Goal: Transaction & Acquisition: Purchase product/service

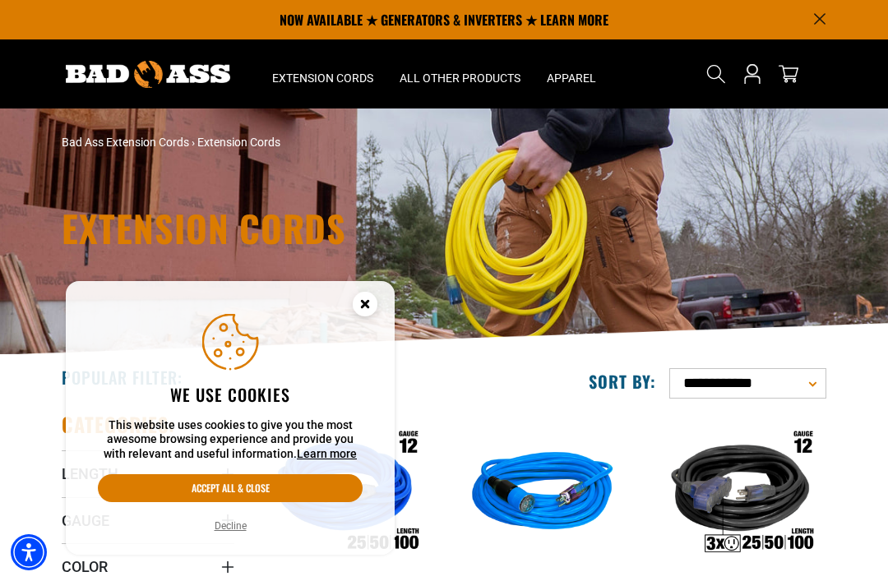
scroll to position [9, 0]
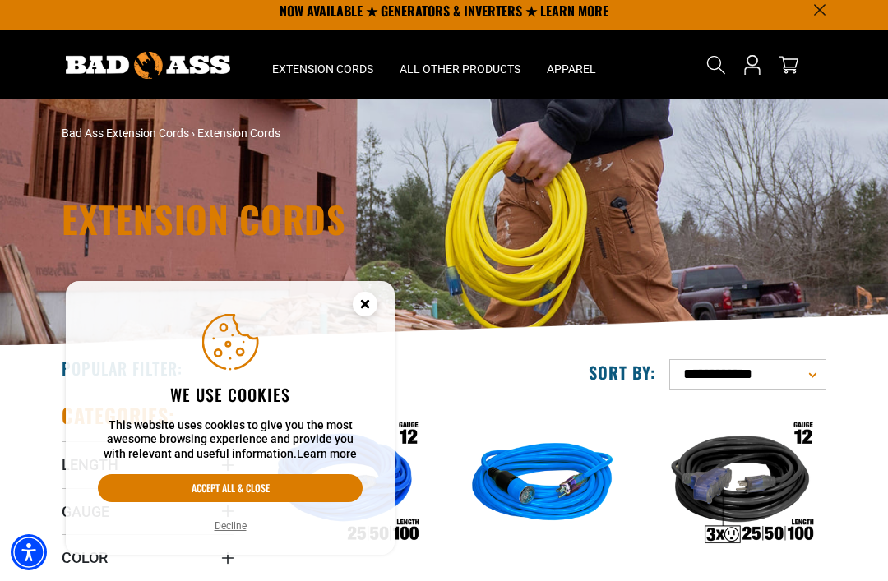
click at [381, 306] on icon "Cookie Consent" at bounding box center [364, 306] width 49 height 49
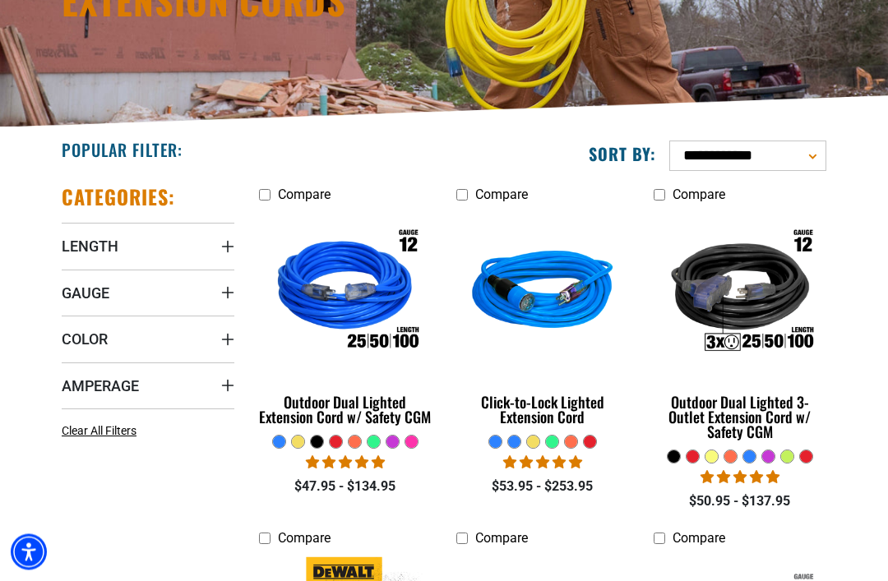
scroll to position [229, 0]
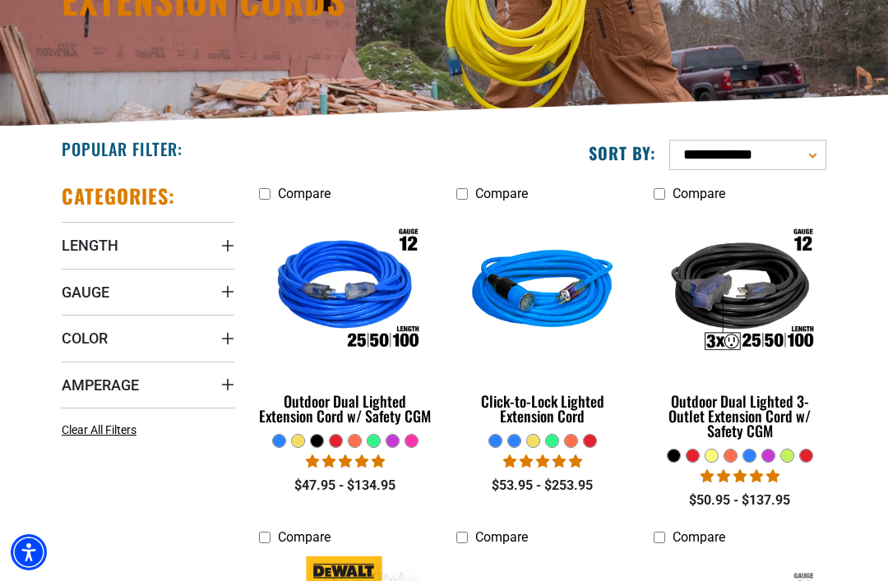
click at [90, 302] on summary "Gauge" at bounding box center [148, 292] width 173 height 46
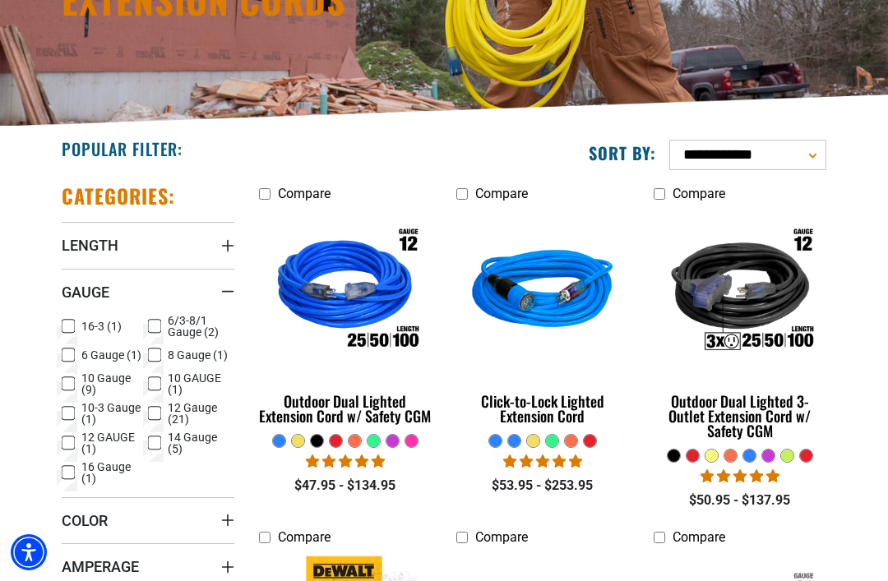
click at [755, 275] on img at bounding box center [740, 291] width 178 height 159
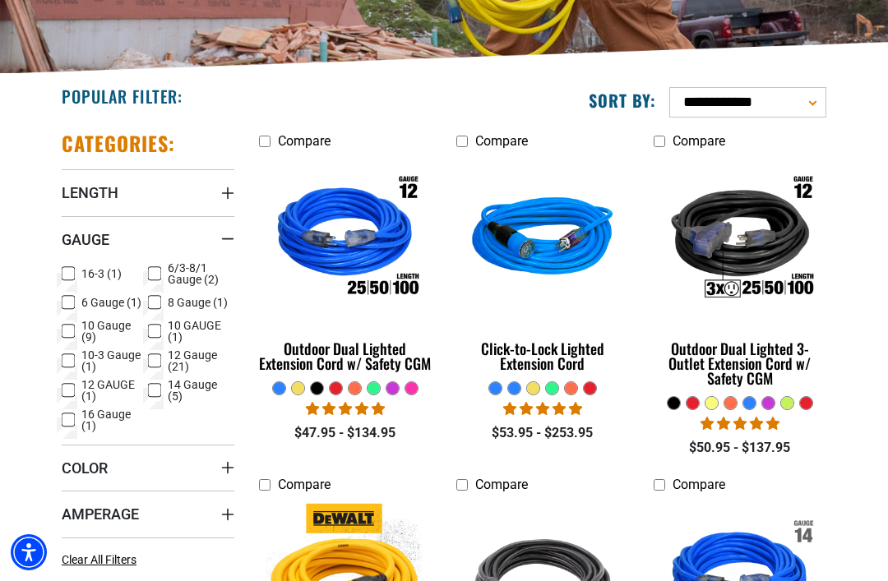
click at [87, 334] on span "10 Gauge (9)" at bounding box center [111, 331] width 60 height 23
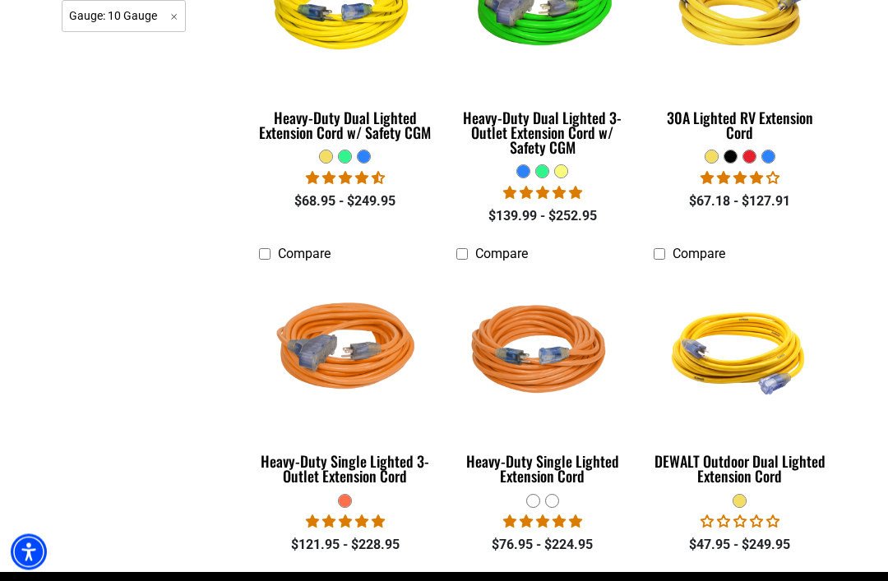
scroll to position [857, 0]
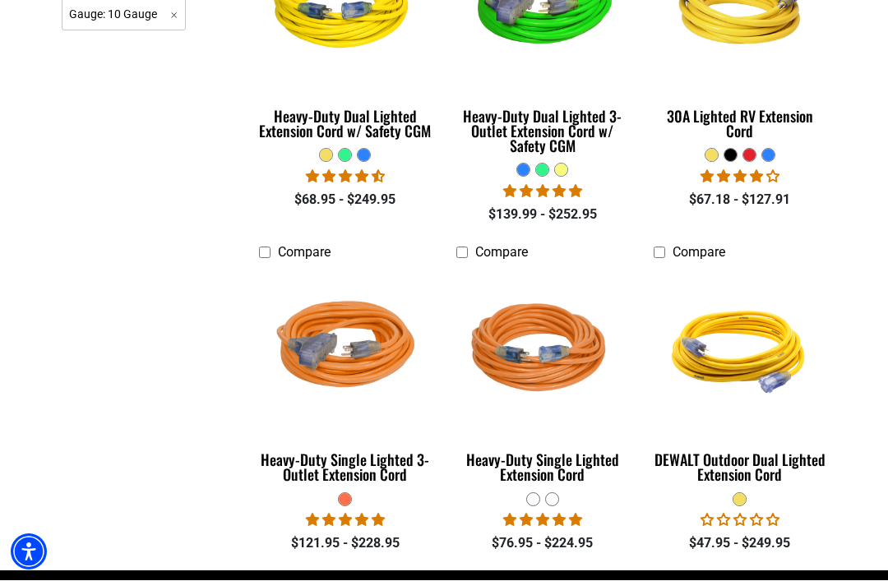
click at [760, 292] on img at bounding box center [740, 350] width 178 height 159
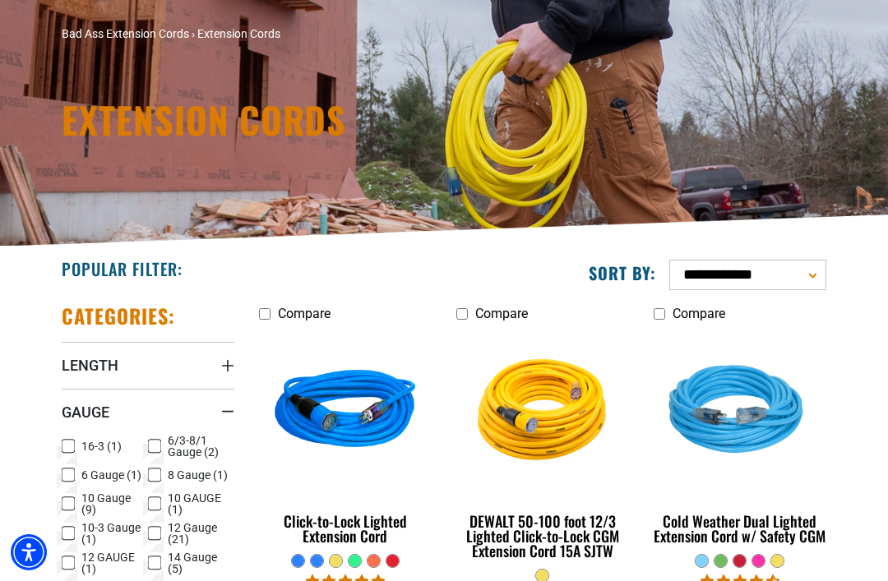
scroll to position [911, 0]
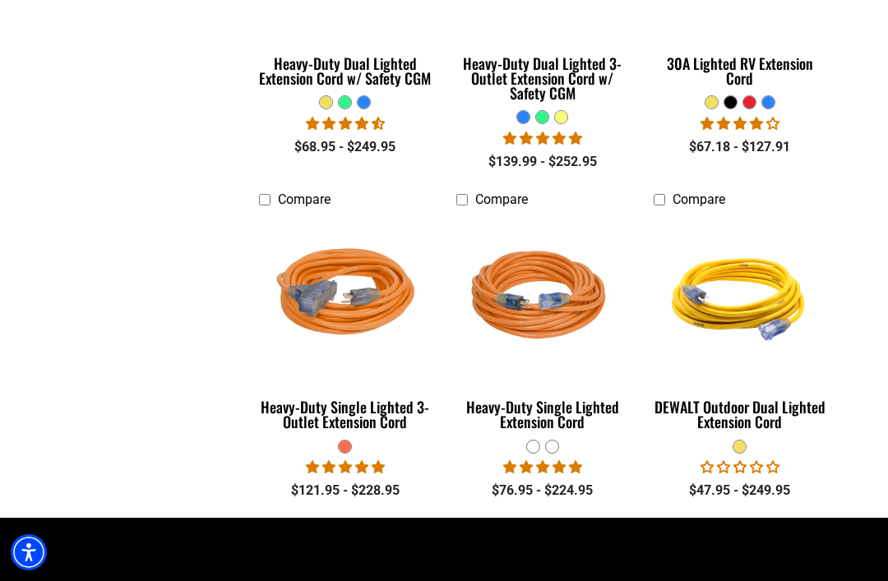
click at [755, 287] on img at bounding box center [740, 297] width 178 height 159
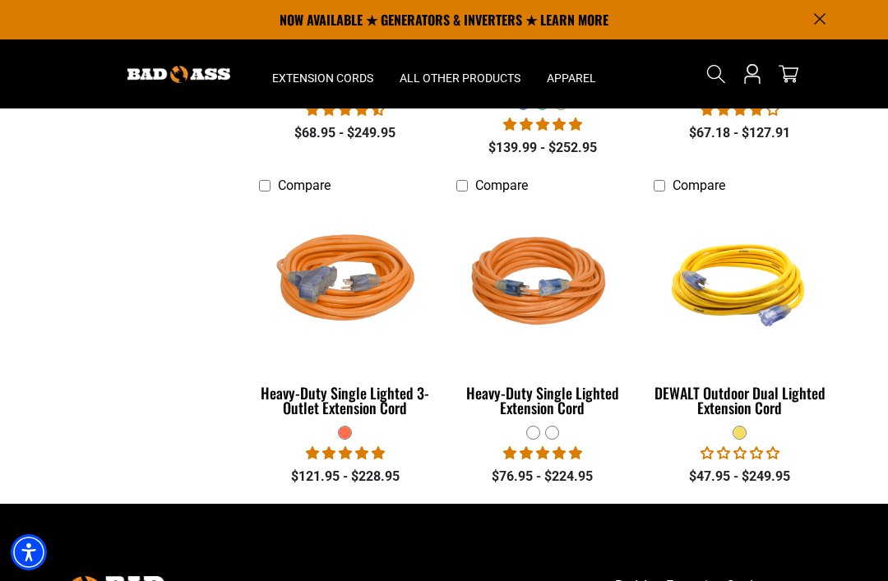
scroll to position [922, 0]
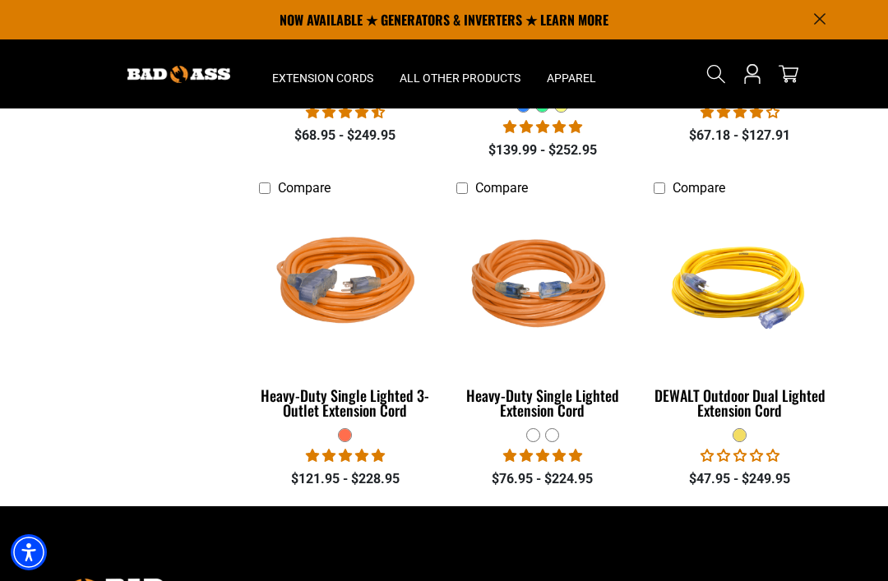
click at [567, 400] on div "Heavy-Duty Single Lighted Extension Cord" at bounding box center [542, 403] width 173 height 30
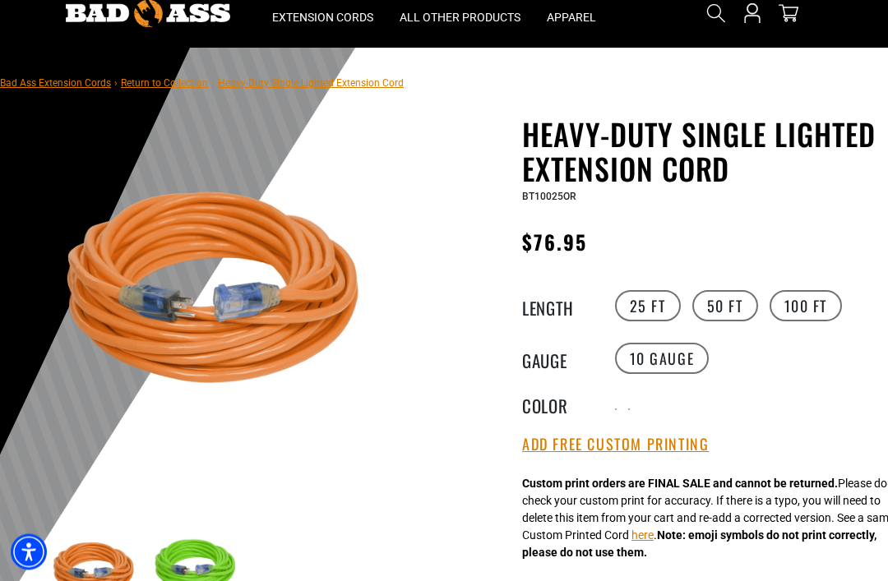
scroll to position [62, 0]
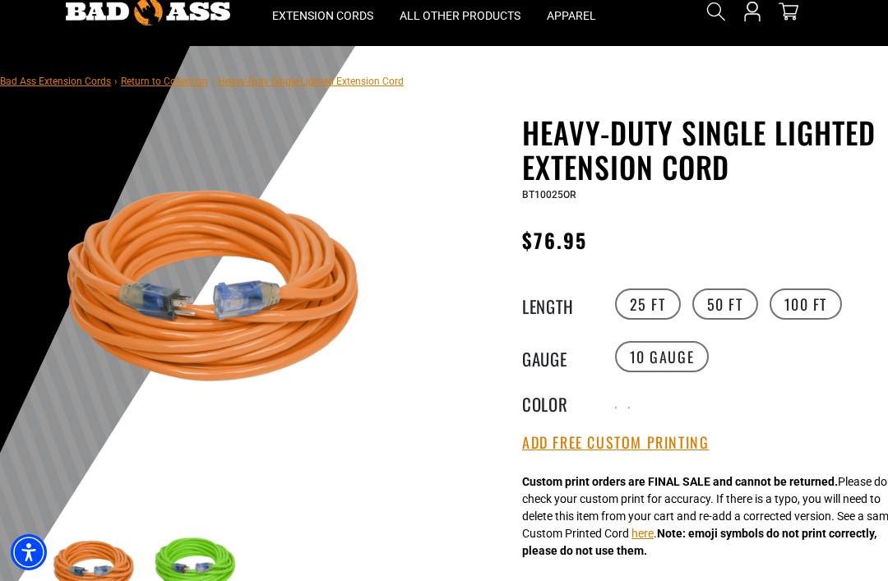
click at [806, 309] on label "100 FT" at bounding box center [805, 304] width 73 height 31
click at [814, 284] on div "Heavy-Duty Single Lighted Extension Cord Heavy-Duty Single Lighted Extension Co…" at bounding box center [698, 581] width 353 height 932
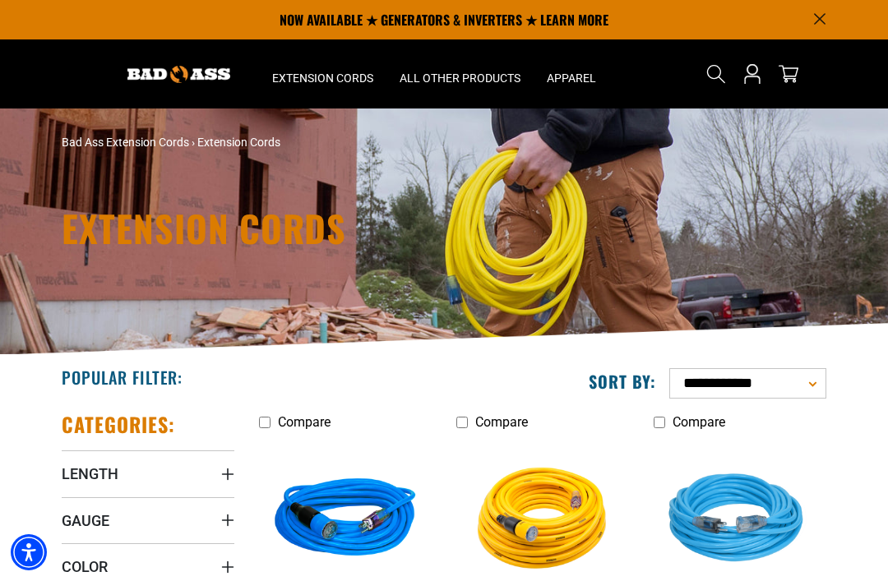
scroll to position [281, 0]
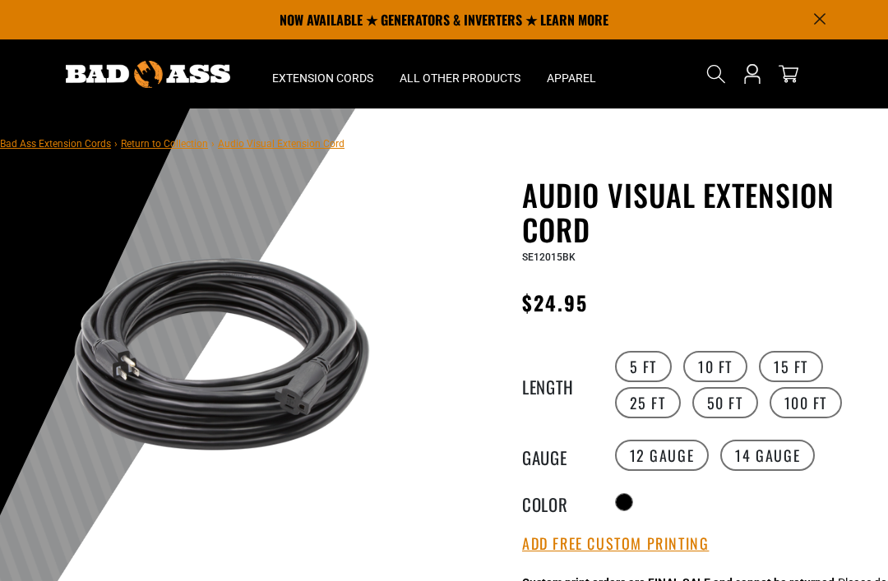
click at [725, 178] on h1 "Audio Visual Extension Cord" at bounding box center [698, 212] width 353 height 69
